Goal: Book appointment/travel/reservation

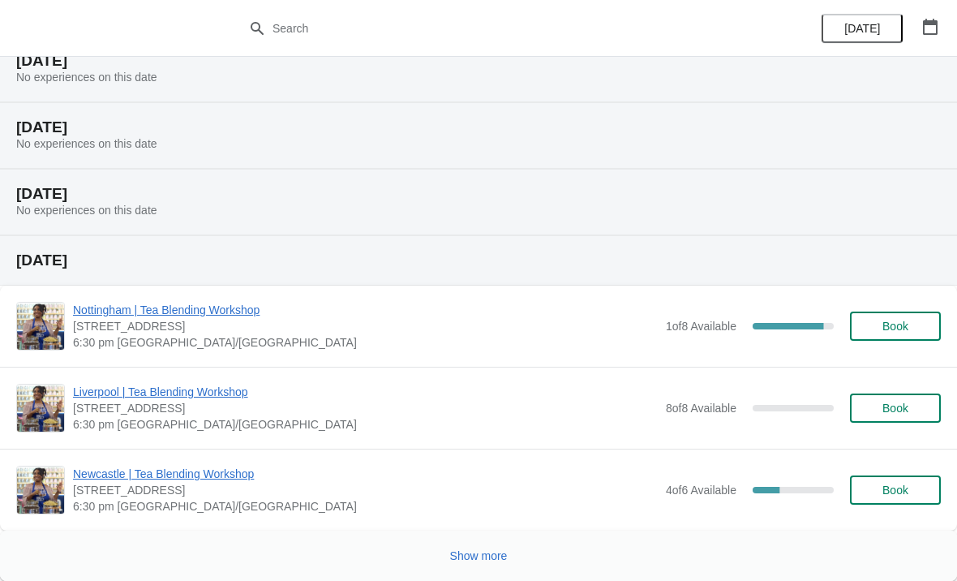
scroll to position [1770, 0]
click at [484, 552] on span "Show more" at bounding box center [479, 555] width 58 height 13
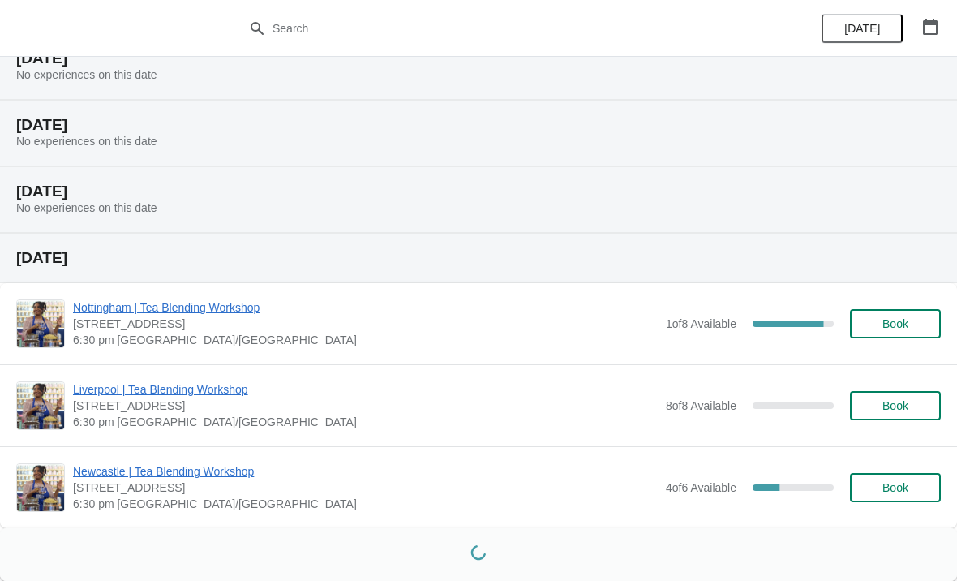
scroll to position [1773, 0]
click at [886, 37] on button "[DATE]" at bounding box center [862, 28] width 81 height 29
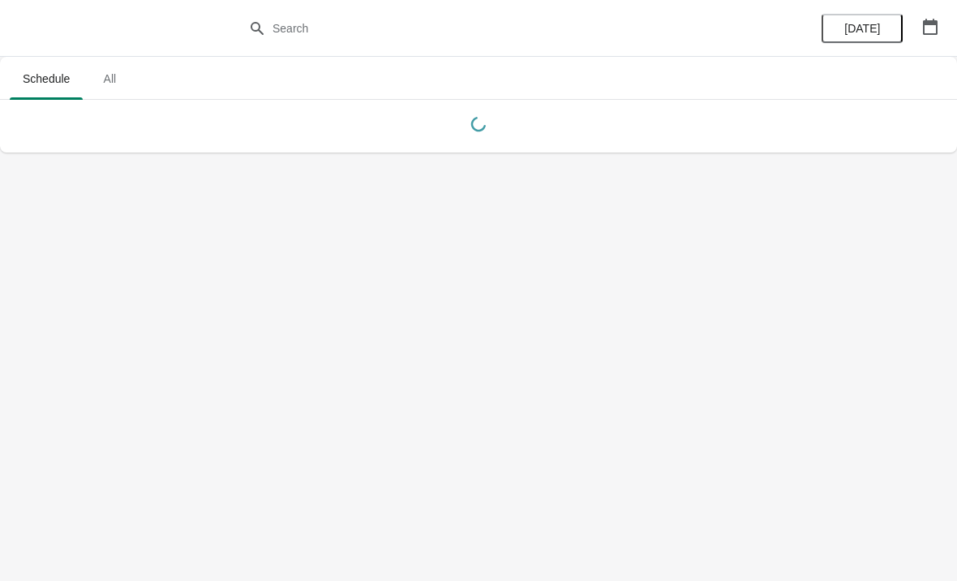
click at [923, 27] on icon "button" at bounding box center [930, 27] width 15 height 16
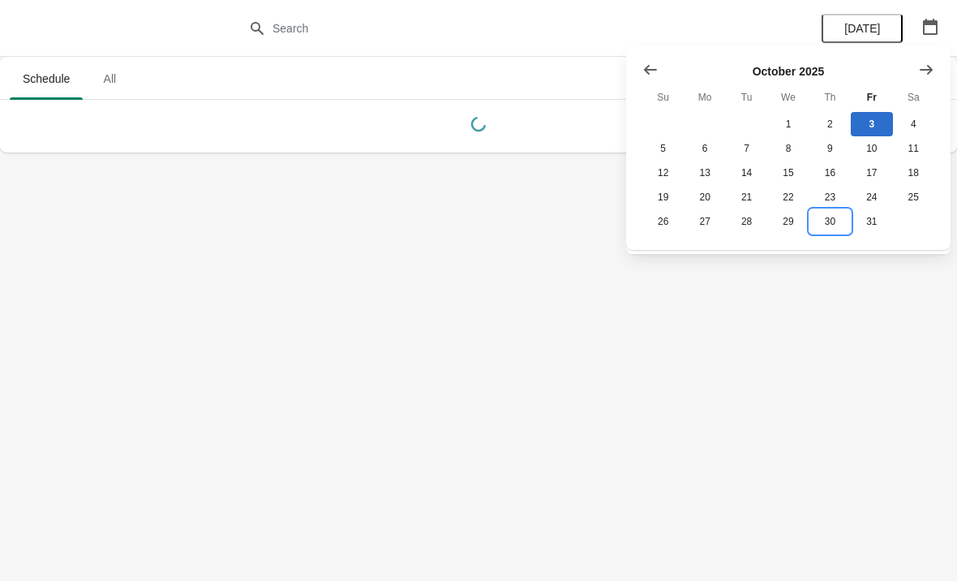
click at [822, 214] on button "30" at bounding box center [829, 221] width 41 height 24
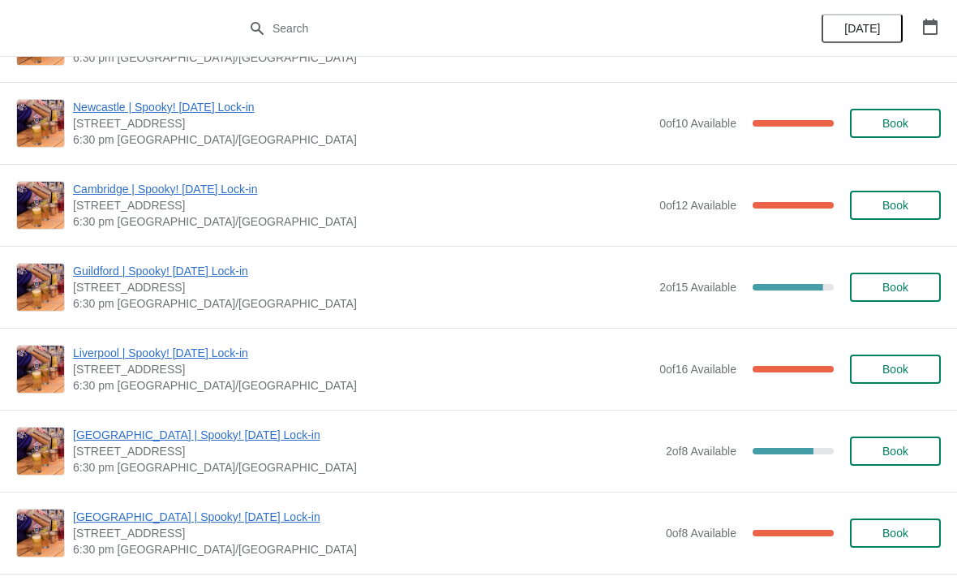
scroll to position [1482, 0]
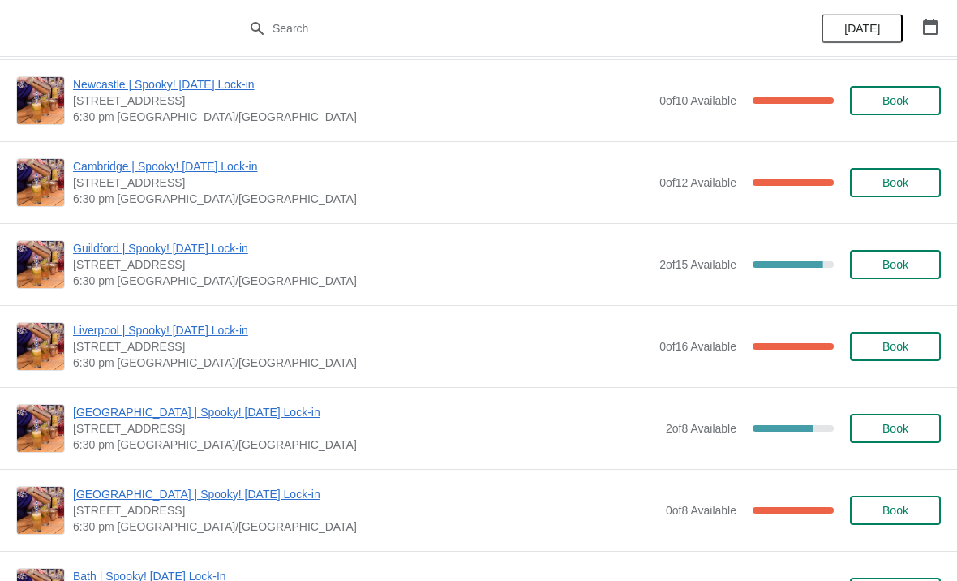
click at [928, 41] on button "button" at bounding box center [930, 26] width 29 height 29
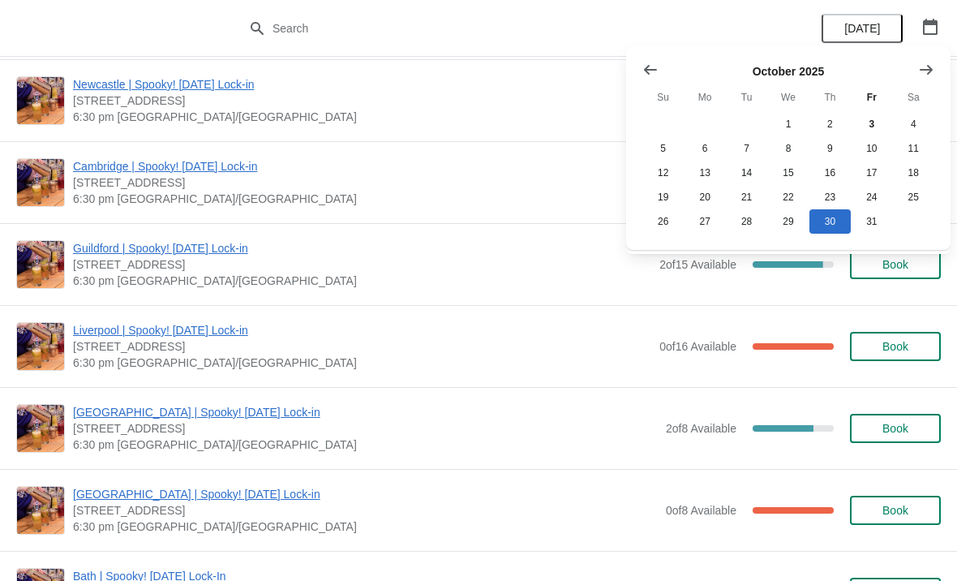
click at [933, 71] on icon "Show next month, November 2025" at bounding box center [926, 70] width 16 height 16
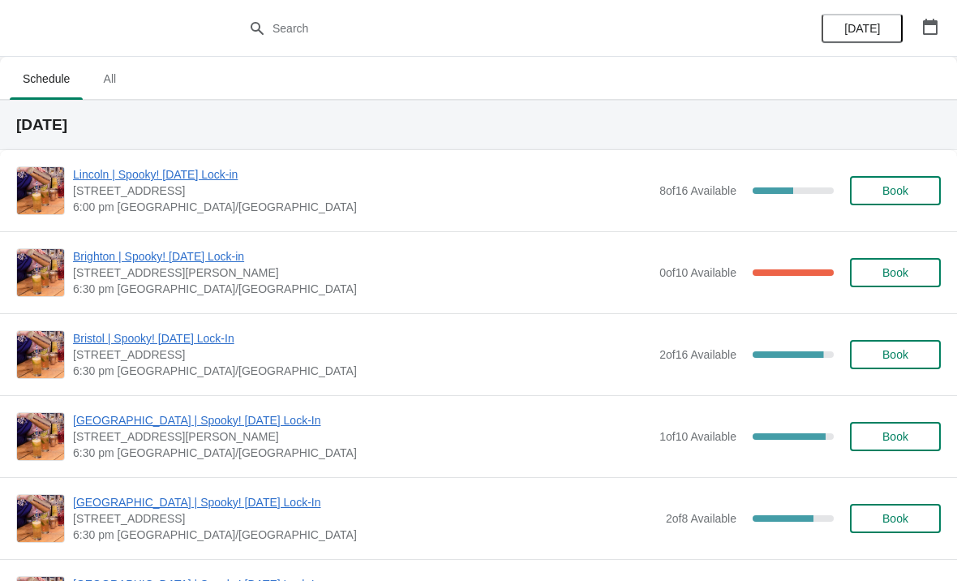
scroll to position [0, 0]
click at [894, 285] on button "Book" at bounding box center [895, 272] width 91 height 29
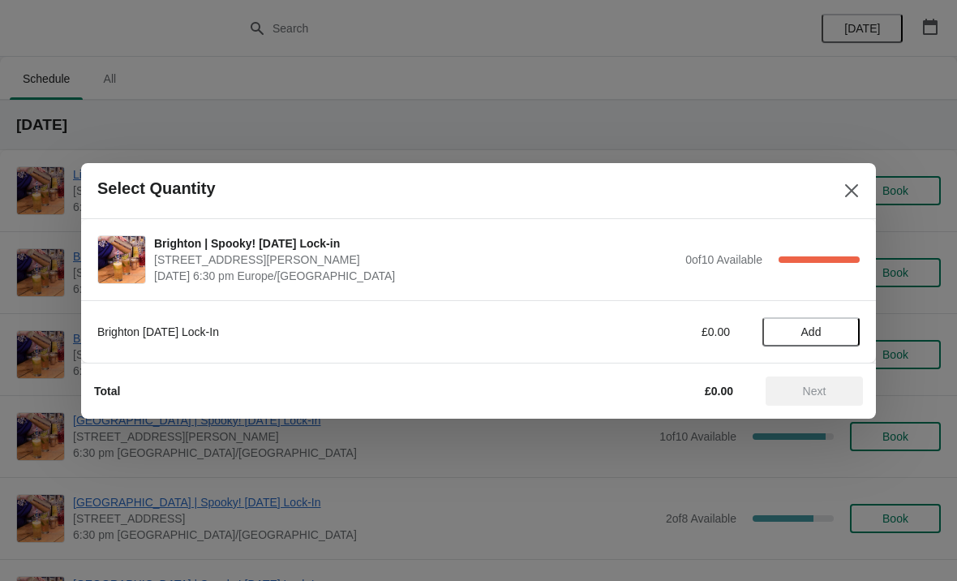
click at [804, 336] on span "Add" at bounding box center [811, 331] width 20 height 13
click at [779, 326] on icon at bounding box center [782, 331] width 17 height 17
click at [720, 244] on div "Brighton | Spooky! [DATE] Lock-in [STREET_ADDRESS][PERSON_NAME] [DATE] 6:30 pm …" at bounding box center [507, 259] width 706 height 49
click at [747, 230] on div "Brighton | Spooky! [DATE] Lock-in [STREET_ADDRESS][PERSON_NAME] [DATE] 6:30 pm …" at bounding box center [478, 259] width 795 height 81
